Goal: Information Seeking & Learning: Find specific page/section

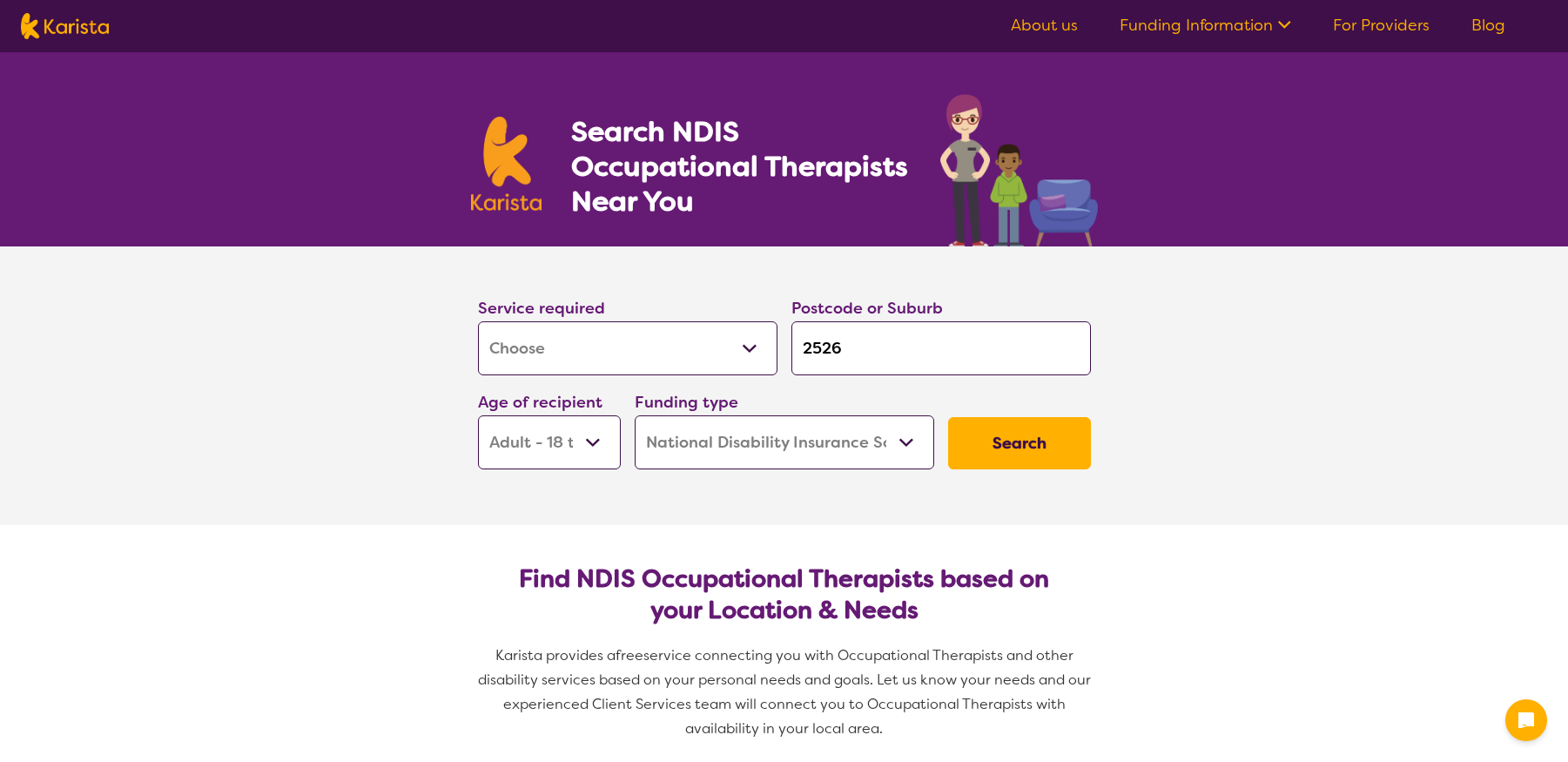
select select "[MEDICAL_DATA]"
select select "AD"
select select "NDIS"
select select "[MEDICAL_DATA]"
select select "AD"
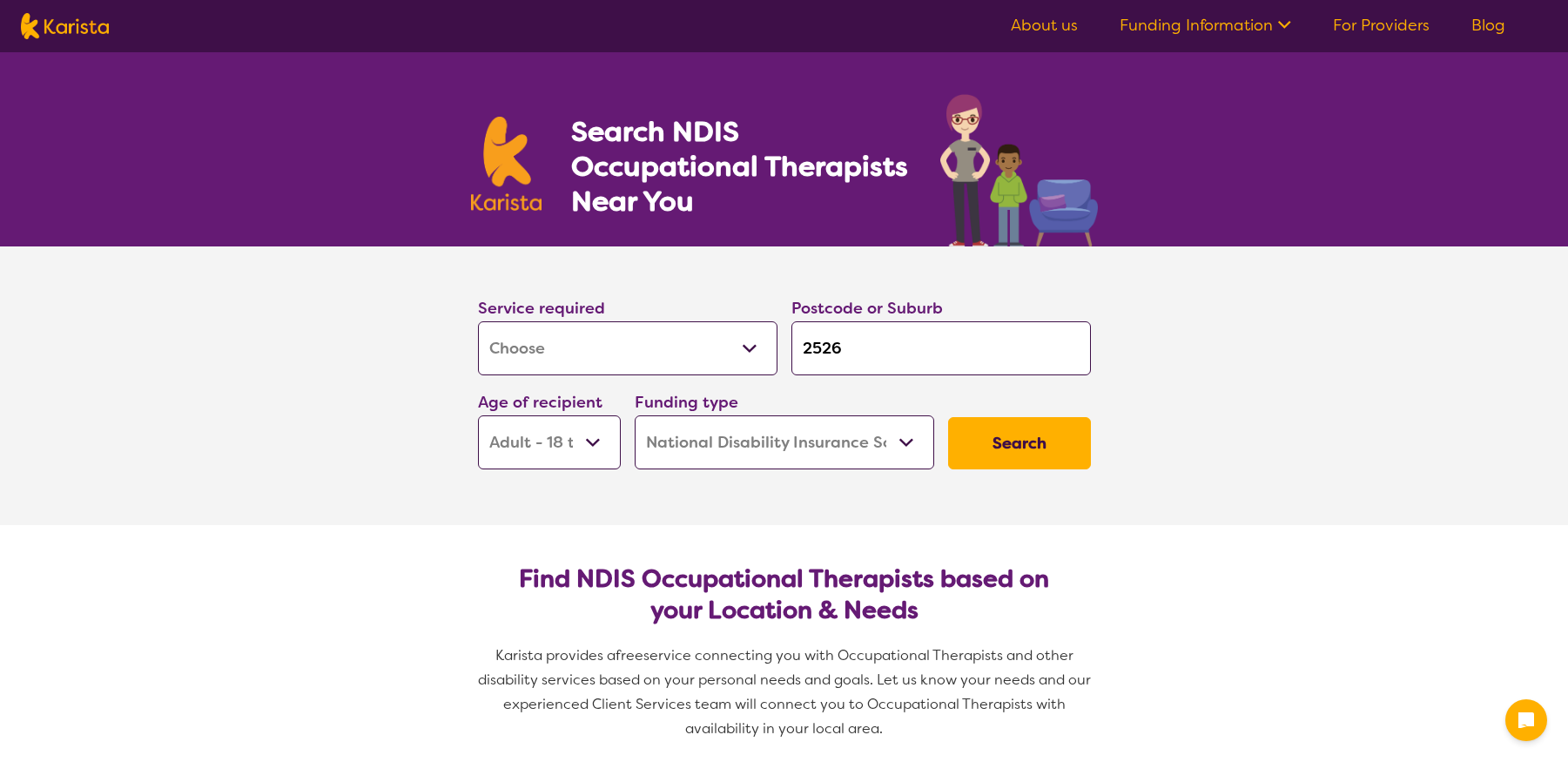
select select "NDIS"
click at [575, 355] on select "Allied Health Assistant Assessment ([MEDICAL_DATA] or [MEDICAL_DATA]) Behaviour…" at bounding box center [628, 348] width 300 height 54
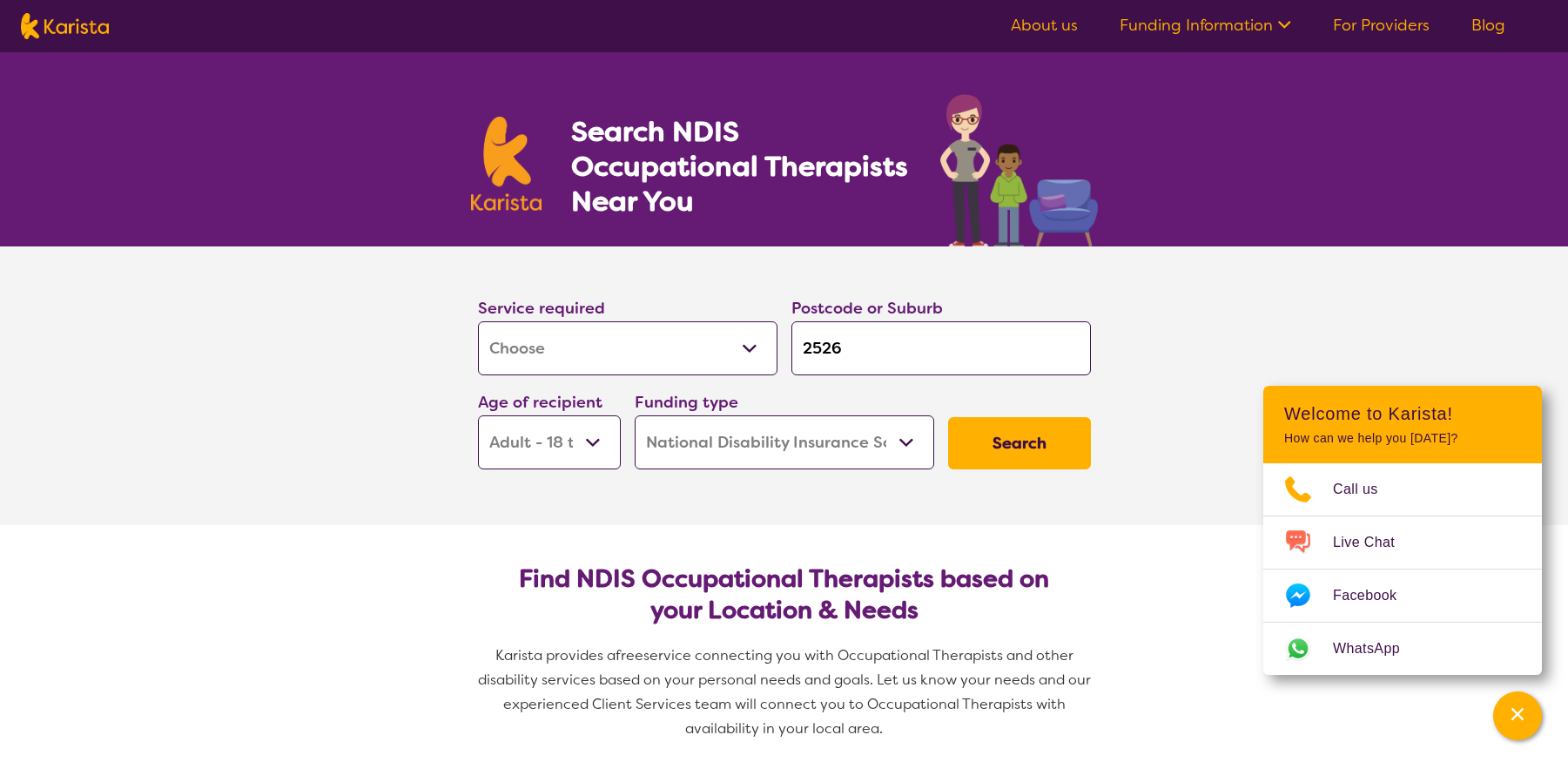
click at [478, 321] on select "Allied Health Assistant Assessment ([MEDICAL_DATA] or [MEDICAL_DATA]) Behaviour…" at bounding box center [628, 348] width 300 height 54
click at [1009, 450] on button "Search" at bounding box center [1019, 443] width 143 height 52
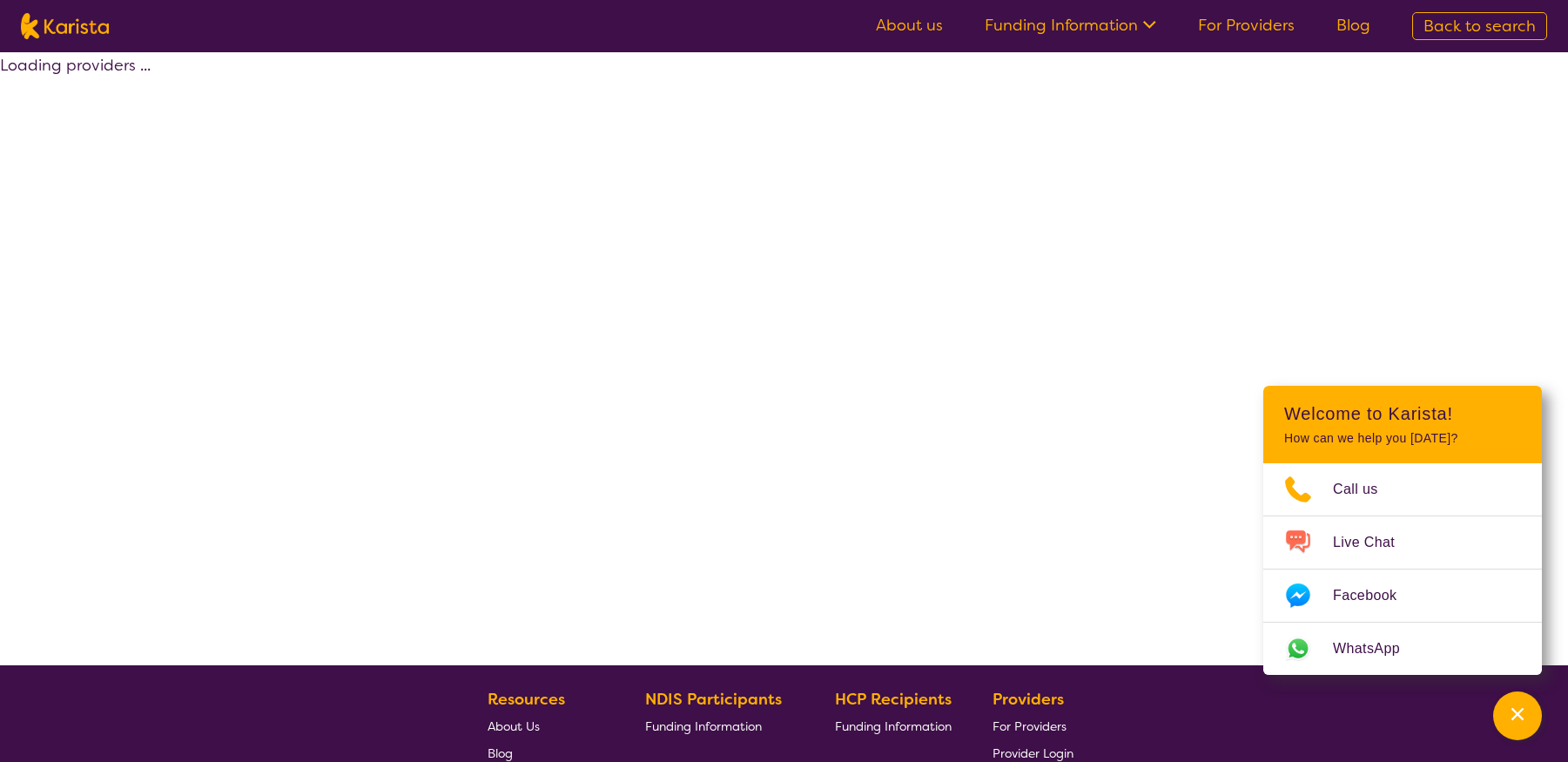
select select "by_score"
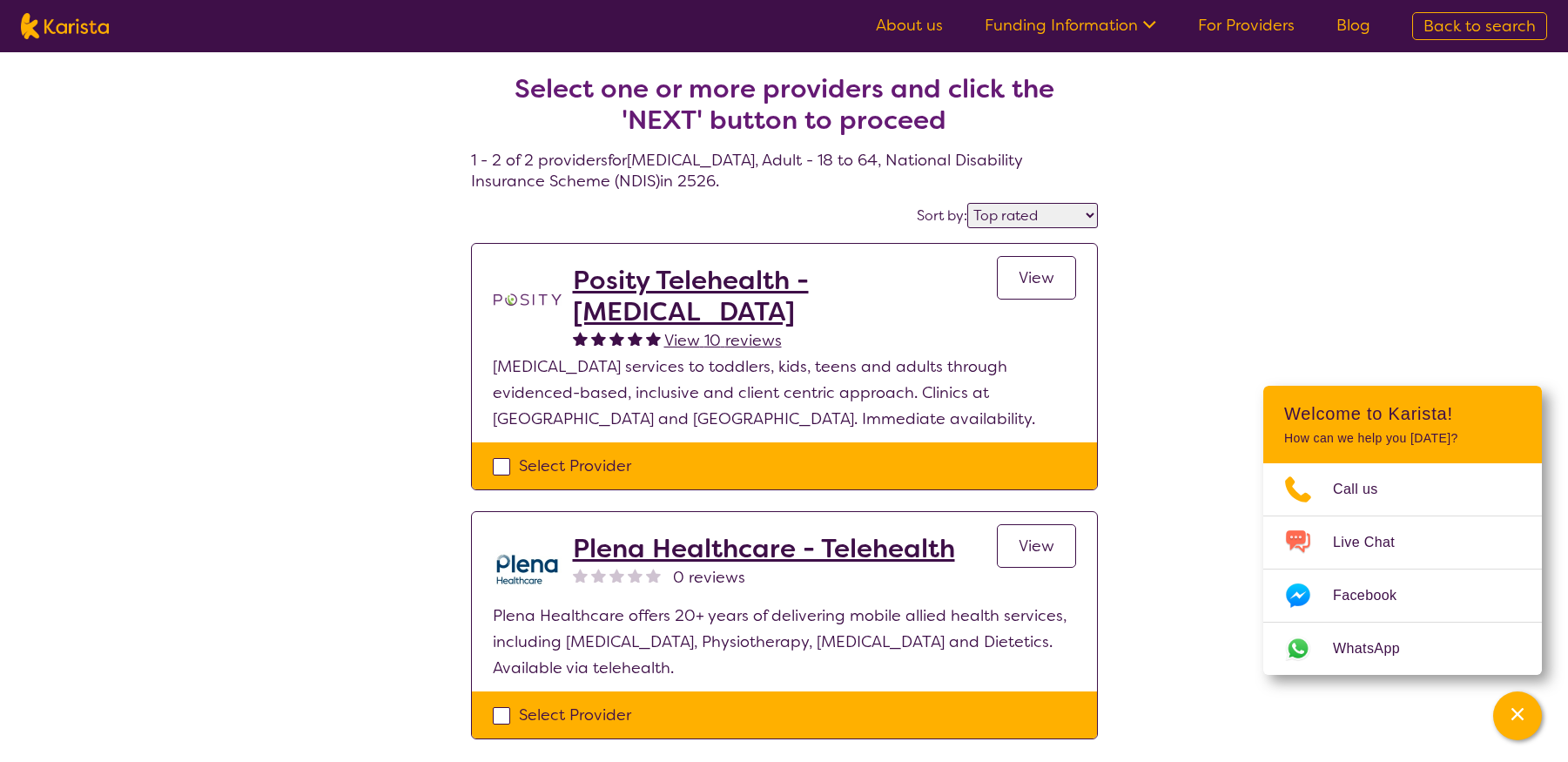
select select "[MEDICAL_DATA]"
select select "AD"
select select "NDIS"
select select "[MEDICAL_DATA]"
select select "AD"
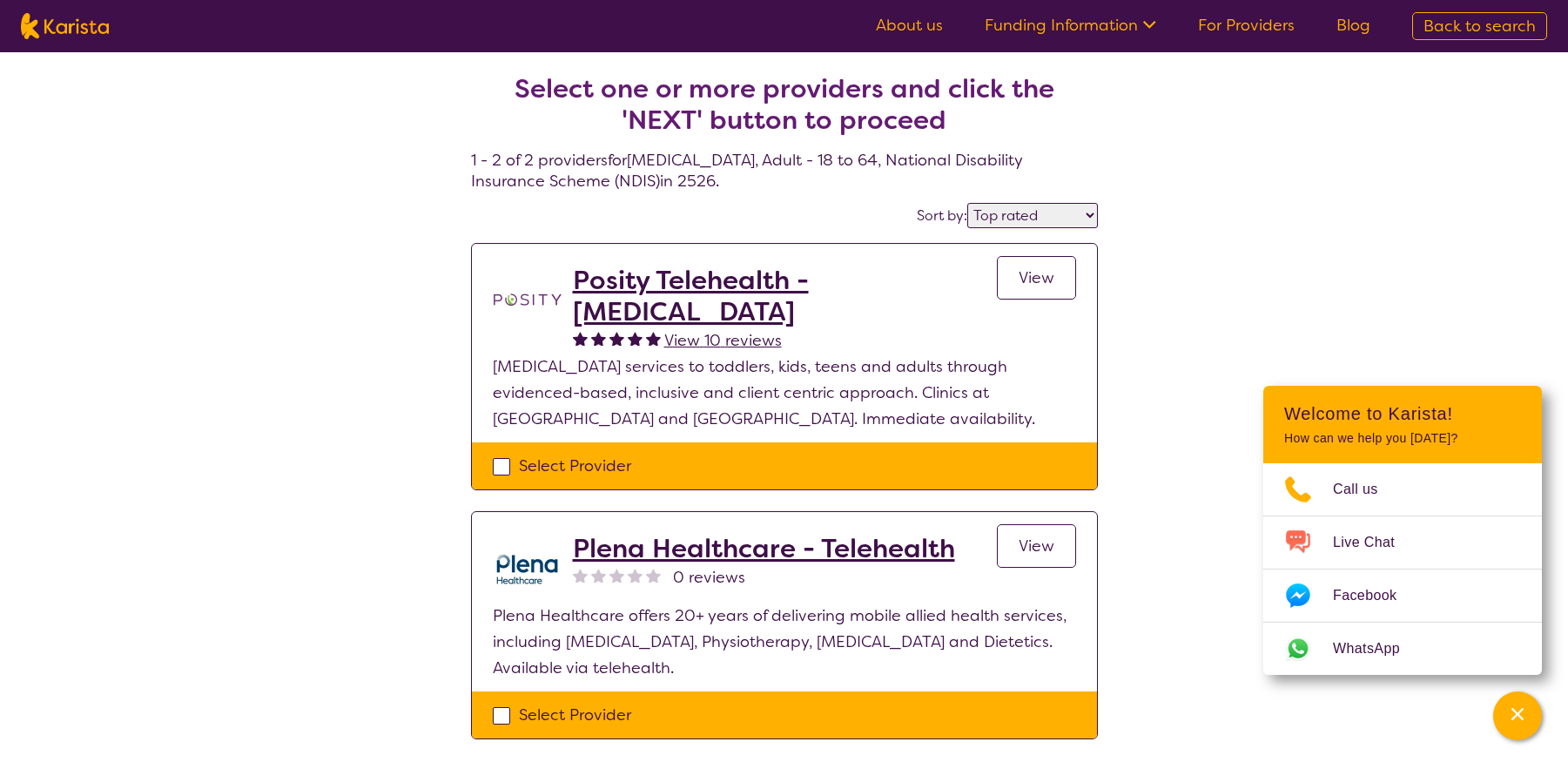
select select "NDIS"
